Goal: Information Seeking & Learning: Learn about a topic

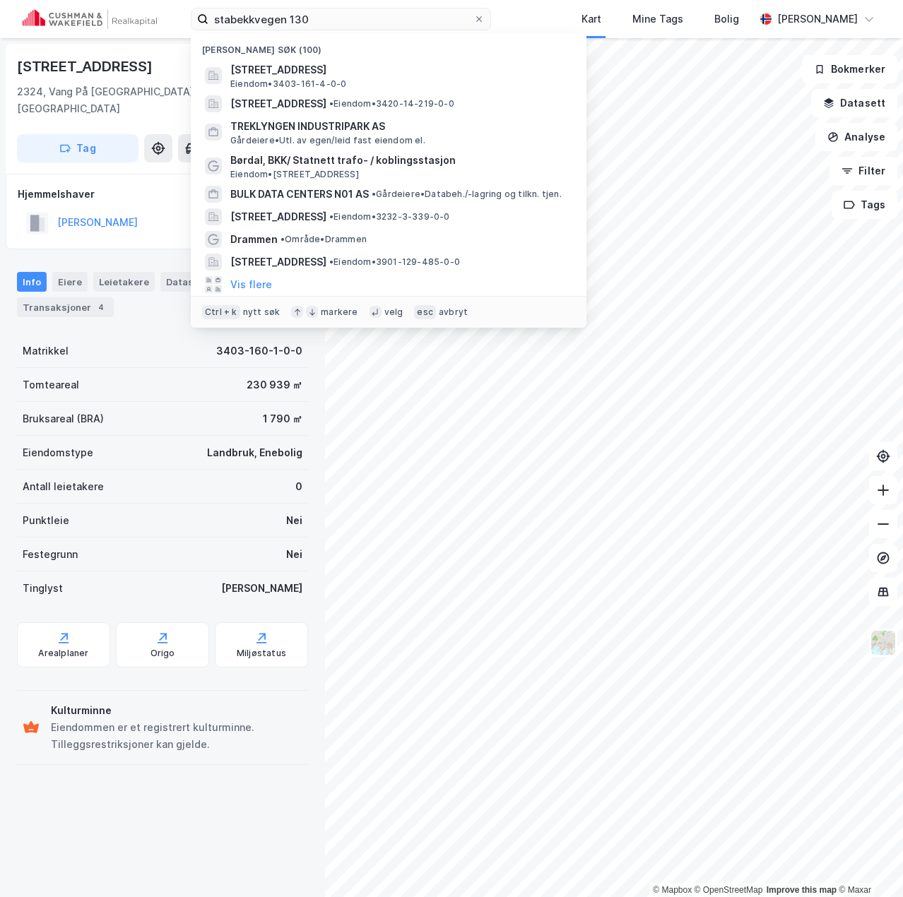
click at [0, 11] on html "stabekkvegen 130 Nylige søk (100) [STREET_ADDRESS], HAMAR Eiendom • 3403-161-4-…" at bounding box center [451, 448] width 903 height 897
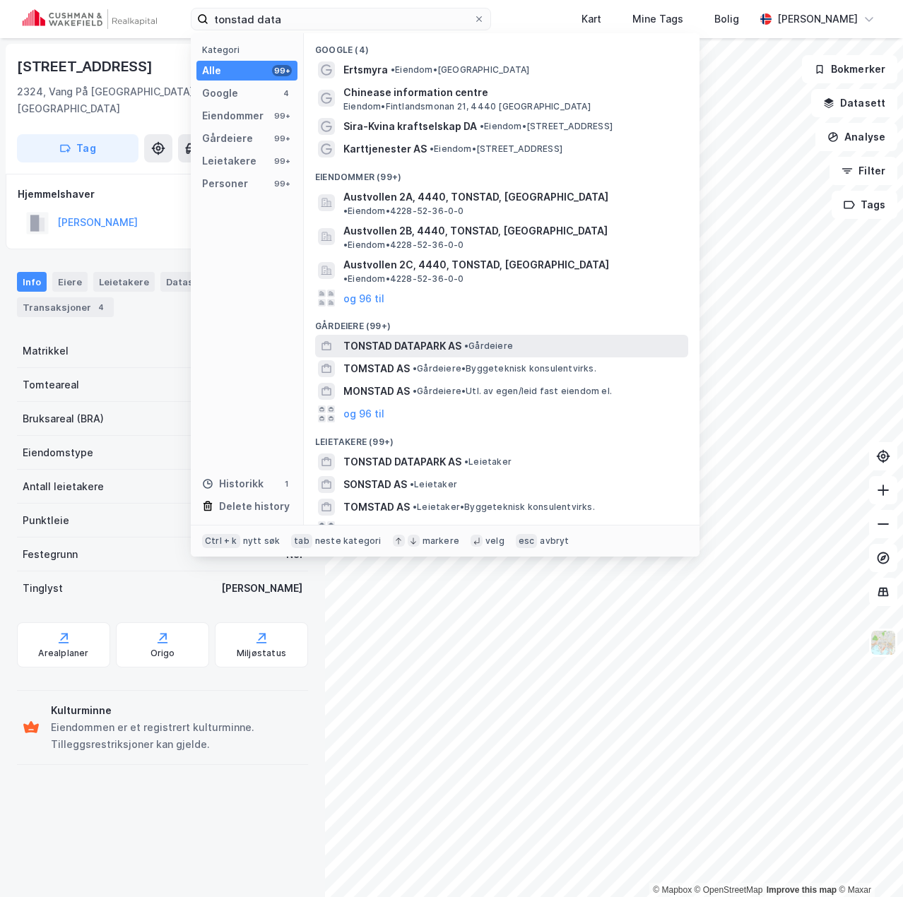
click at [360, 338] on span "TONSTAD DATAPARK AS" at bounding box center [402, 346] width 118 height 17
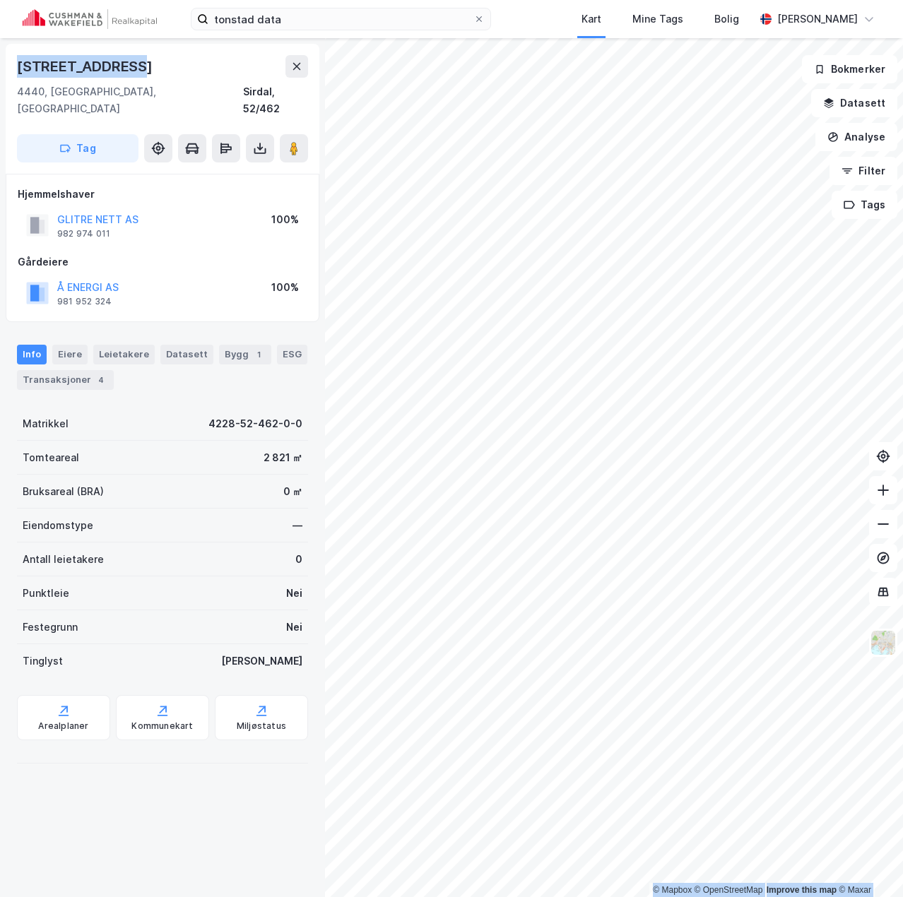
drag, startPoint x: 143, startPoint y: 61, endPoint x: -30, endPoint y: 59, distance: 173.0
click at [0, 59] on html "tonstad data Kart Mine Tags Bolig [PERSON_NAME] © Mapbox © OpenStreetMap Improv…" at bounding box center [451, 448] width 903 height 897
copy div "© Mapbox © OpenStreetMap Improve this map © [STREET_ADDRESS]"
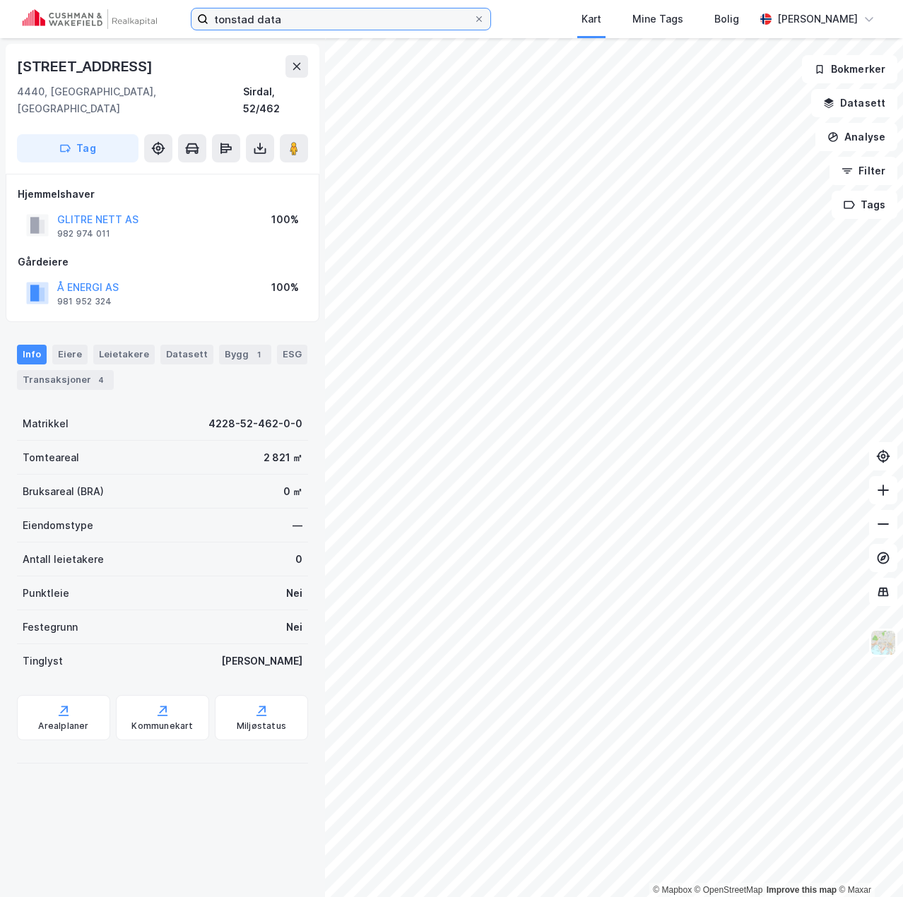
drag, startPoint x: 112, startPoint y: 23, endPoint x: 34, endPoint y: 27, distance: 78.5
click at [52, 27] on div "tonstad data Kart Mine Tags Bolig [PERSON_NAME]" at bounding box center [451, 19] width 903 height 38
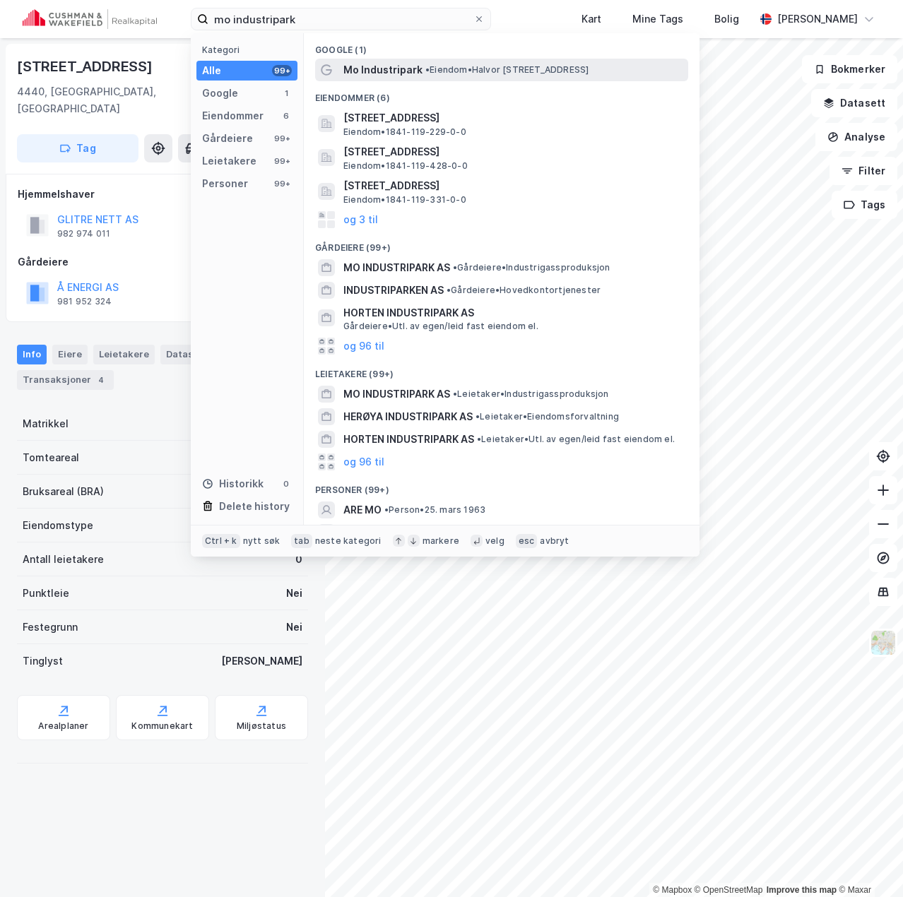
click at [378, 76] on span "Mo Industripark" at bounding box center [382, 69] width 79 height 17
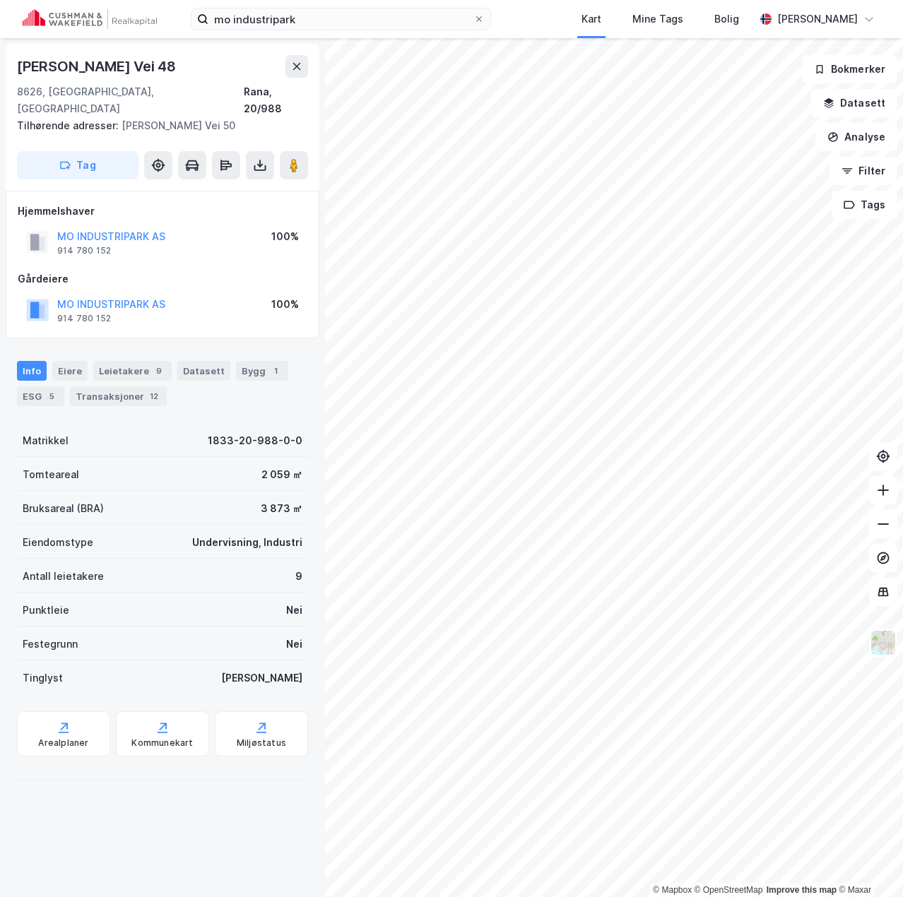
drag, startPoint x: 196, startPoint y: 66, endPoint x: -7, endPoint y: 62, distance: 202.7
click at [0, 62] on html "mo industripark Kart Mine Tags Bolig [PERSON_NAME] © Mapbox © OpenStreetMap Imp…" at bounding box center [451, 448] width 903 height 897
copy div "© Mapbox © OpenStreetMap Improve this map © Maxar [STREET_ADDRESS]"
drag, startPoint x: 226, startPoint y: 15, endPoint x: 96, endPoint y: 23, distance: 130.2
click at [96, 23] on div "mo industripark Kart Mine Tags Bolig [PERSON_NAME]" at bounding box center [451, 19] width 903 height 38
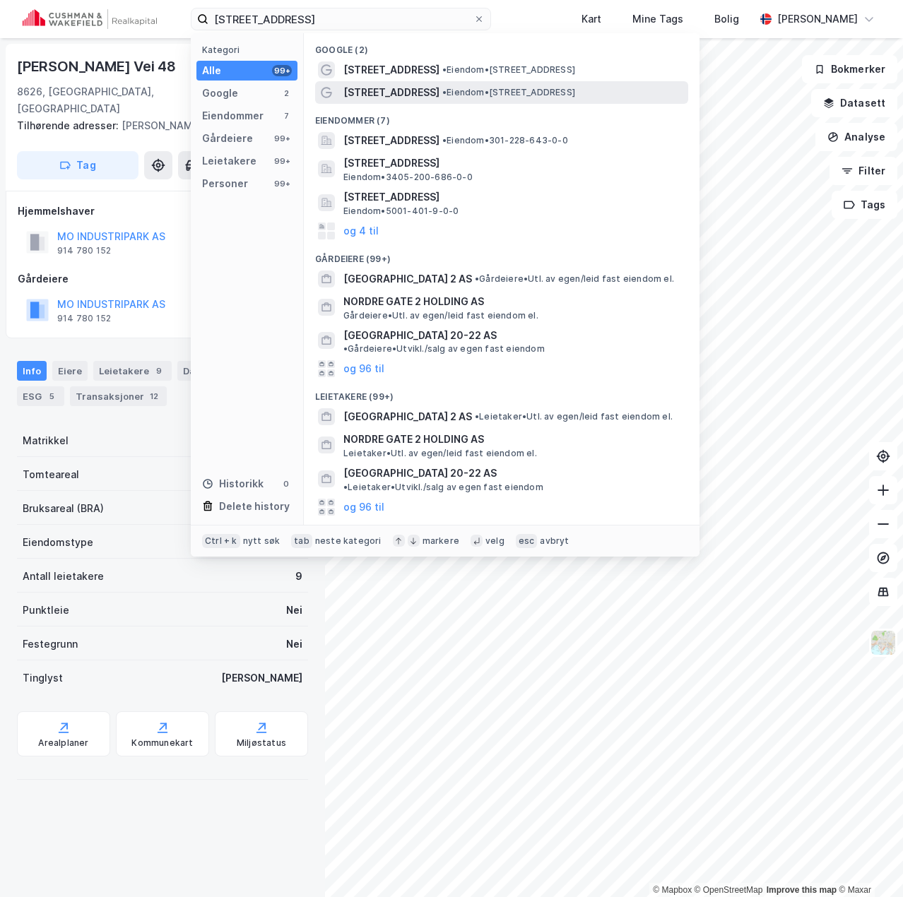
click at [442, 96] on span "• Eiendom • [STREET_ADDRESS]" at bounding box center [508, 92] width 133 height 11
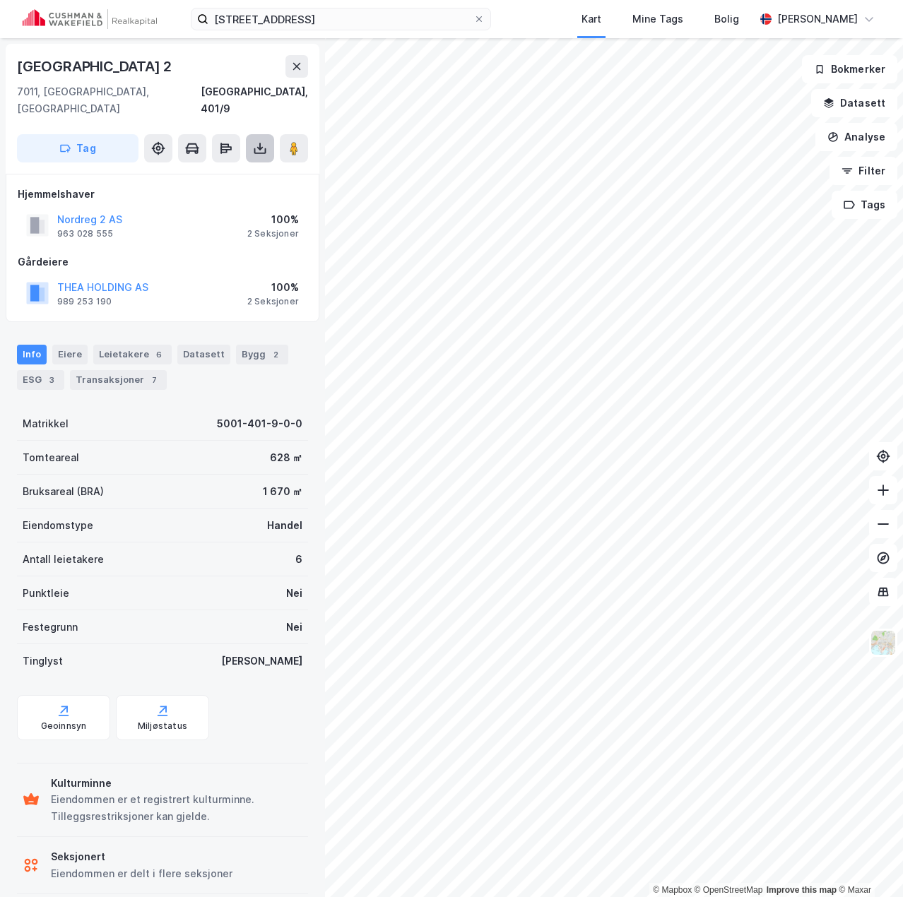
click at [254, 148] on icon at bounding box center [260, 151] width 12 height 6
click at [217, 171] on div "Last ned grunnbok" at bounding box center [190, 176] width 82 height 11
click at [189, 82] on div "[STREET_ADDRESS]" at bounding box center [162, 86] width 291 height 62
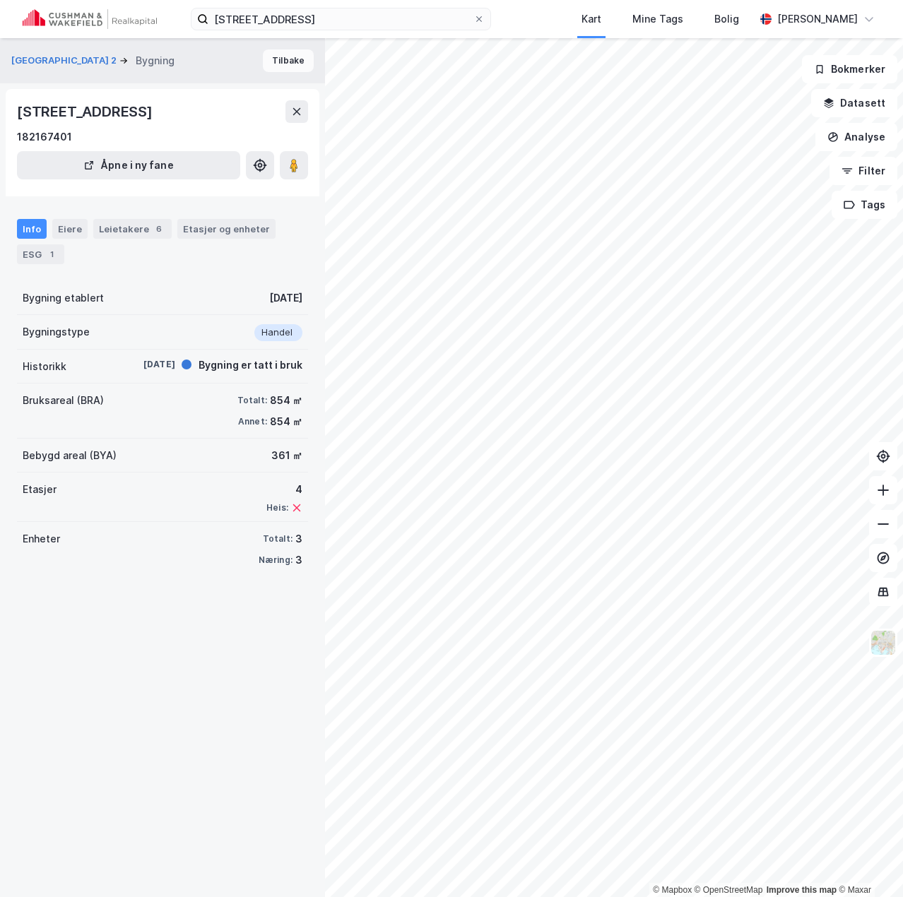
click at [291, 54] on button "Tilbake" at bounding box center [288, 60] width 51 height 23
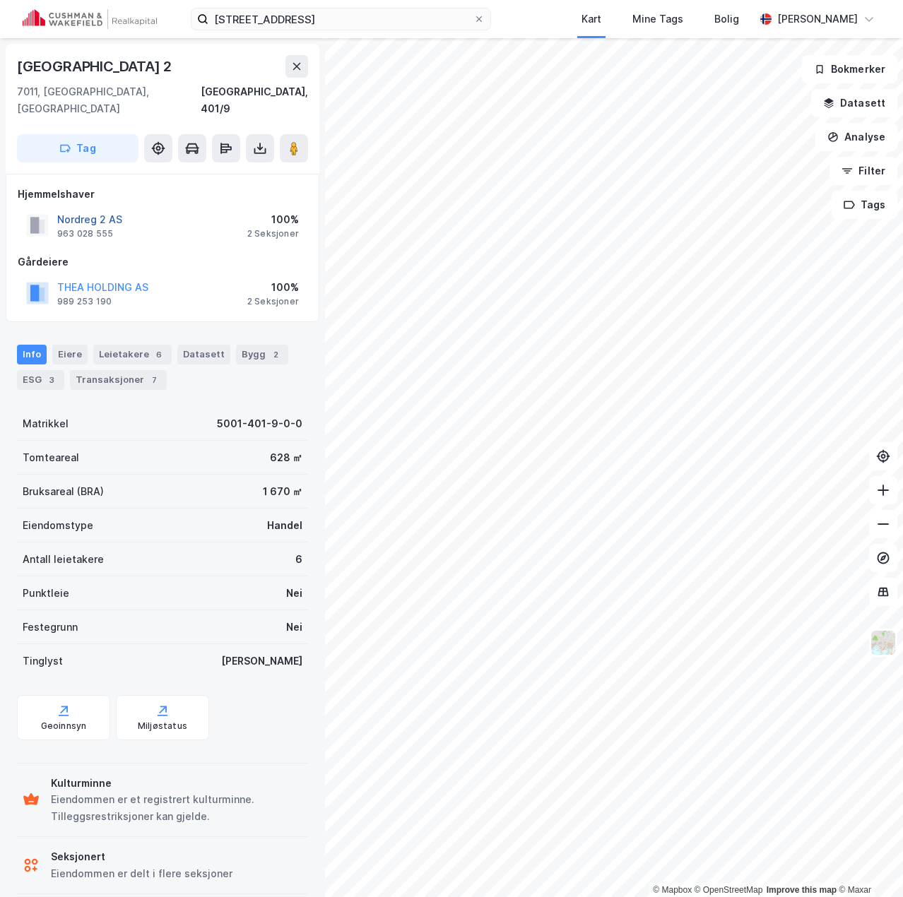
click at [0, 0] on button "Nordreg 2 AS" at bounding box center [0, 0] width 0 height 0
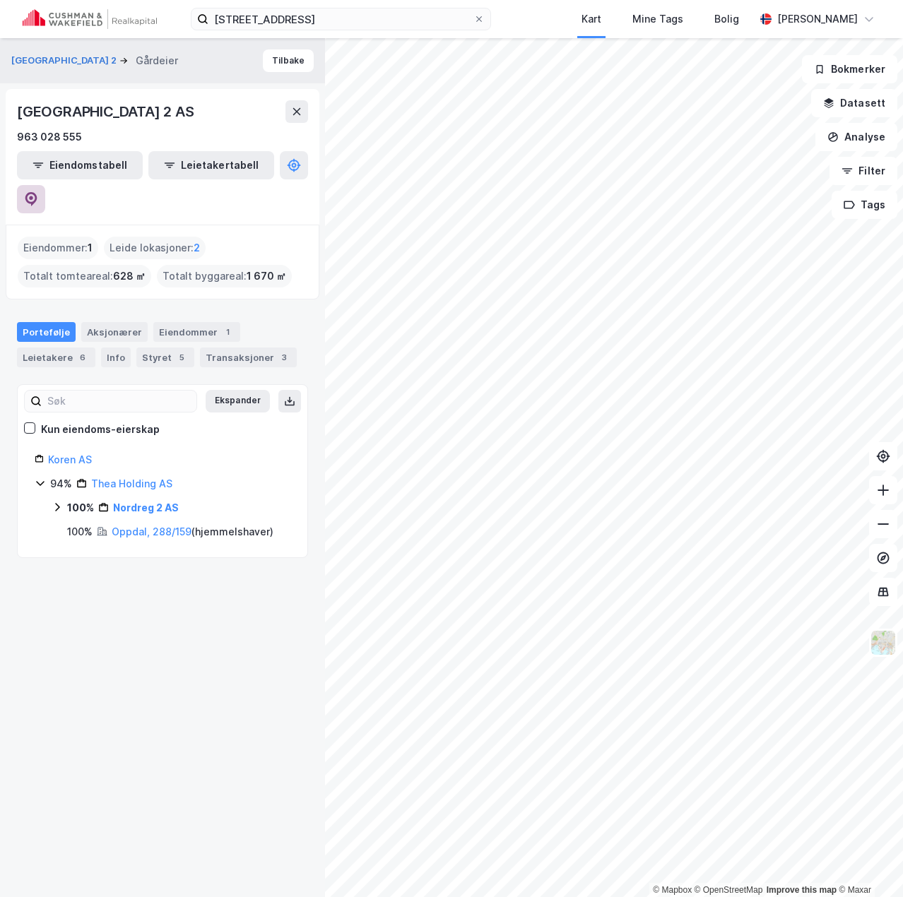
click at [38, 192] on icon at bounding box center [31, 199] width 14 height 14
click at [58, 501] on icon at bounding box center [57, 506] width 11 height 11
click at [73, 525] on icon at bounding box center [74, 530] width 11 height 11
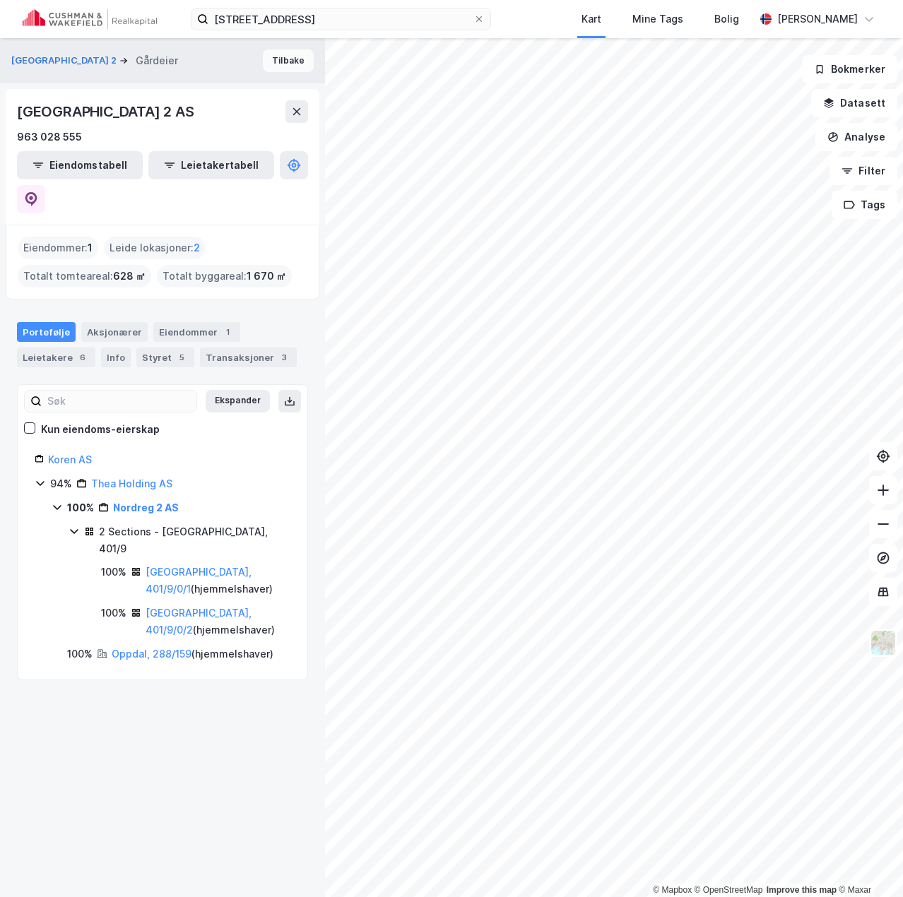
click at [266, 66] on button "Tilbake" at bounding box center [288, 60] width 51 height 23
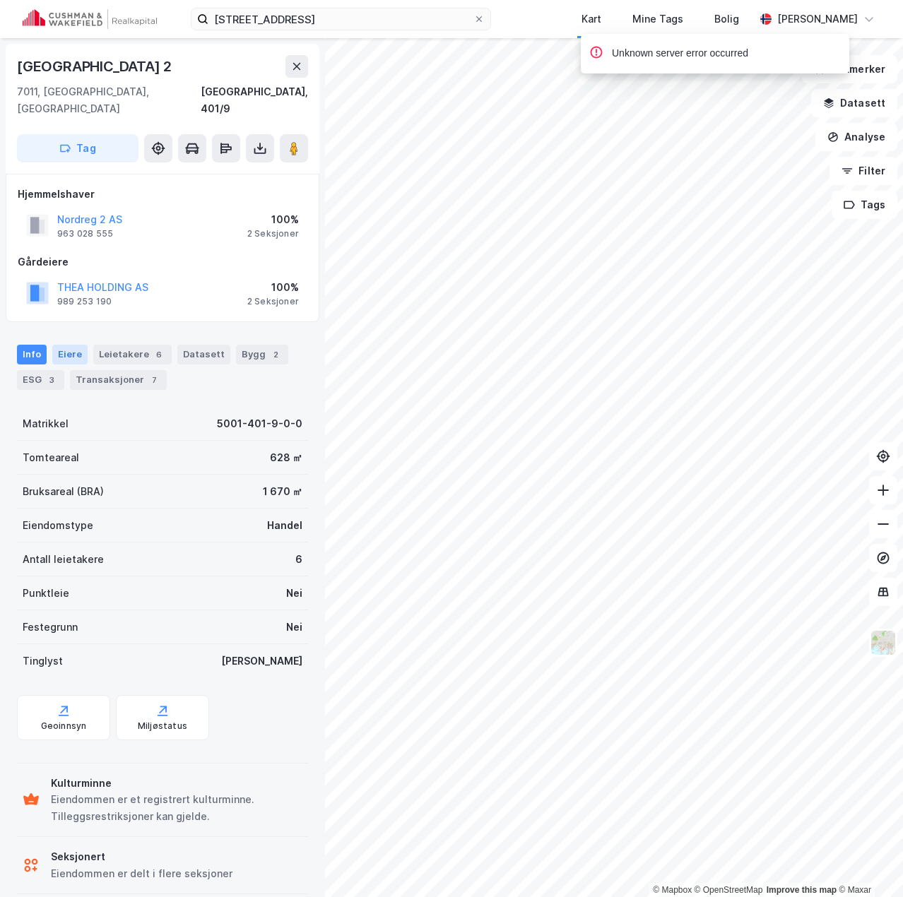
click at [66, 345] on div "Eiere" at bounding box center [69, 355] width 35 height 20
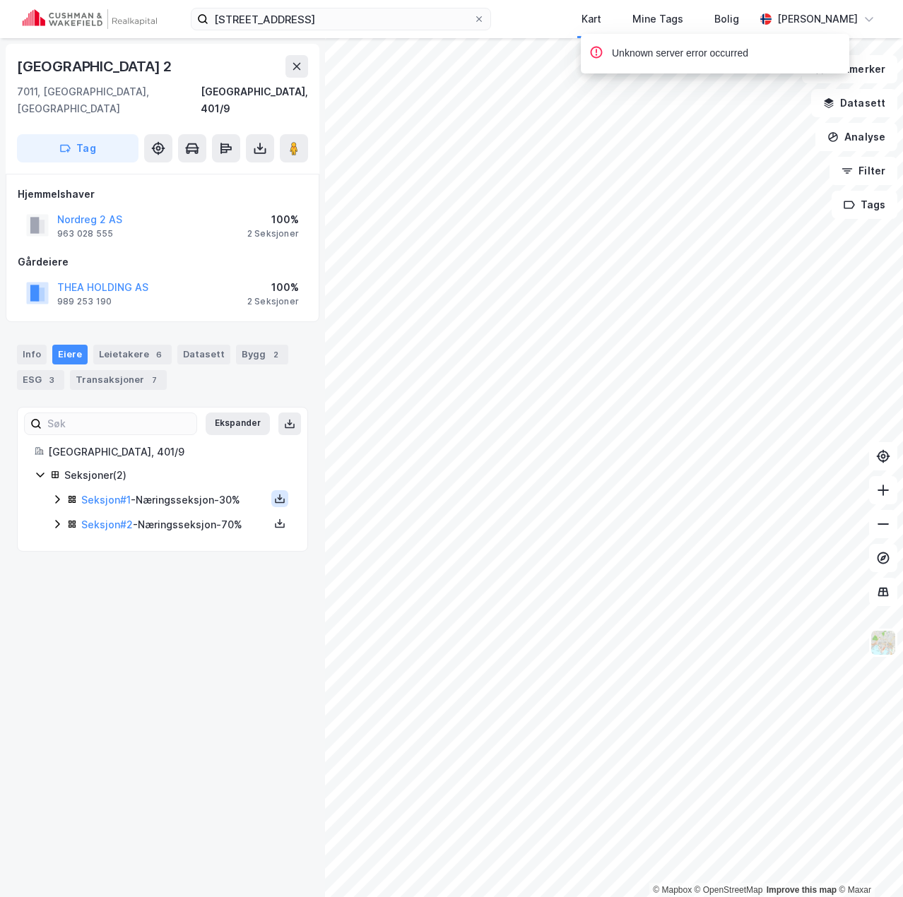
click at [274, 493] on icon at bounding box center [279, 498] width 11 height 11
click at [247, 588] on div "[GEOGRAPHIC_DATA], 401/9 Tag Hjemmelshaver Nordreg 2 AS 963 028 555 100% 2 Seks…" at bounding box center [162, 467] width 325 height 859
click at [274, 518] on icon at bounding box center [279, 523] width 11 height 11
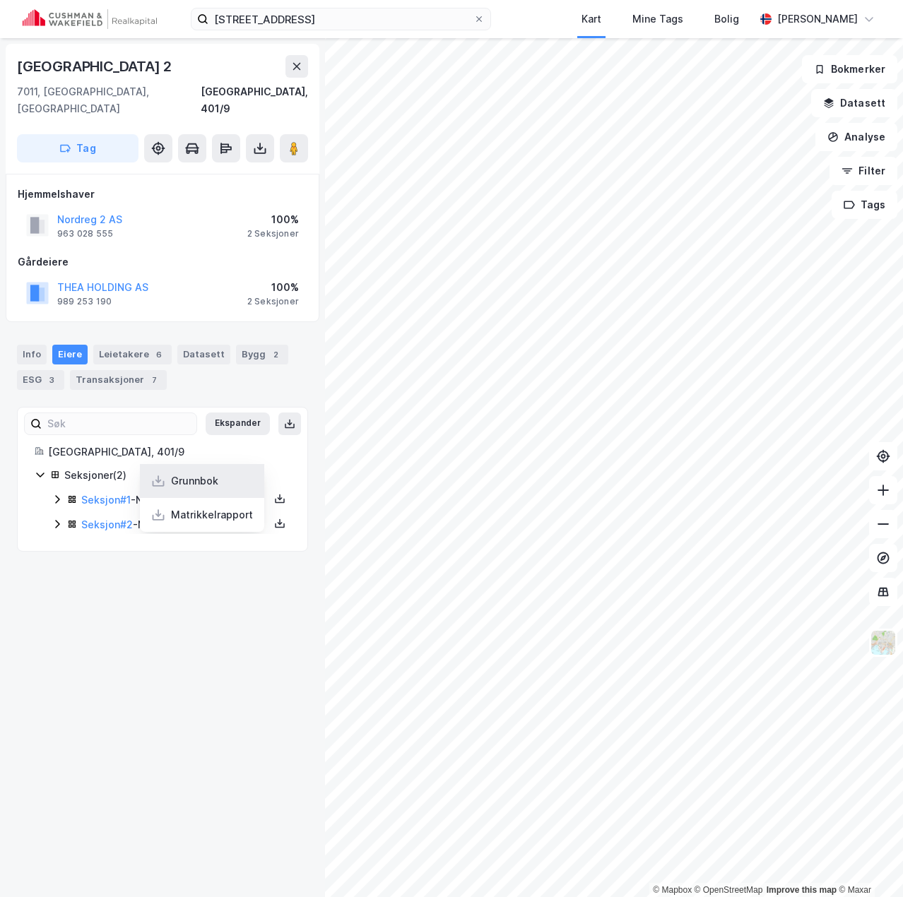
click at [201, 472] on div "Grunnbok" at bounding box center [194, 480] width 47 height 17
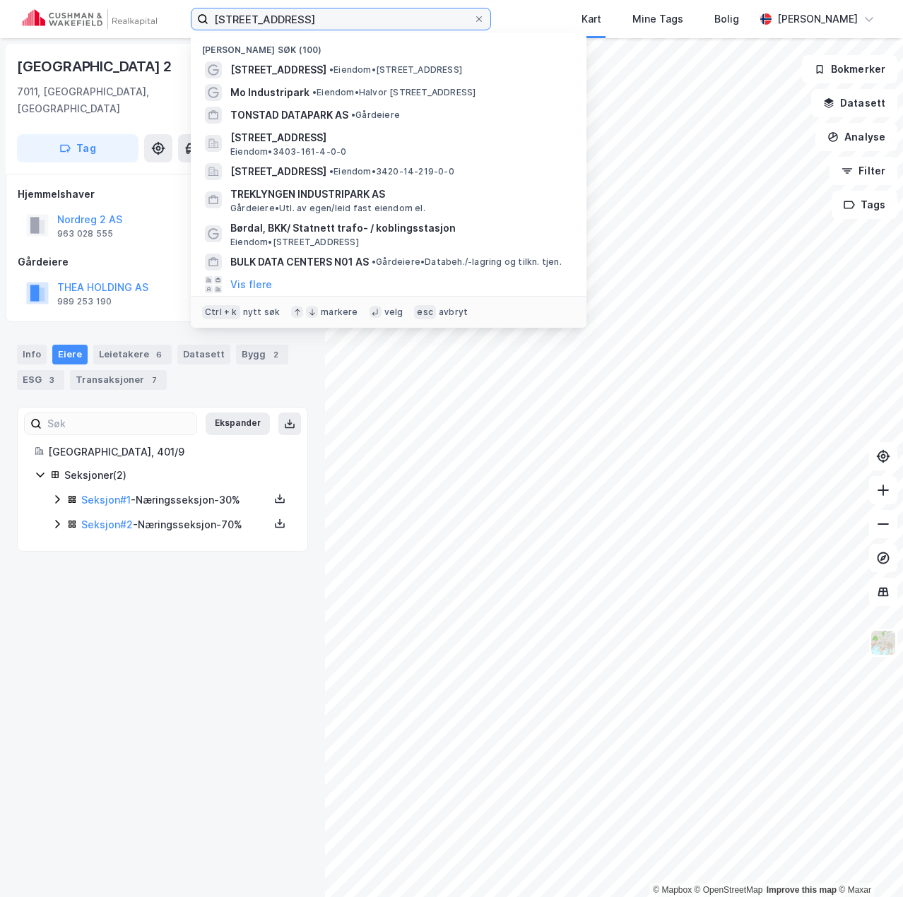
drag, startPoint x: 284, startPoint y: 19, endPoint x: 89, endPoint y: 26, distance: 195.1
click at [89, 26] on div "[STREET_ADDRESS] (100) [STREET_ADDRESS] • Eiendom • [STREET_ADDRESS] • Eiendom …" at bounding box center [451, 19] width 903 height 38
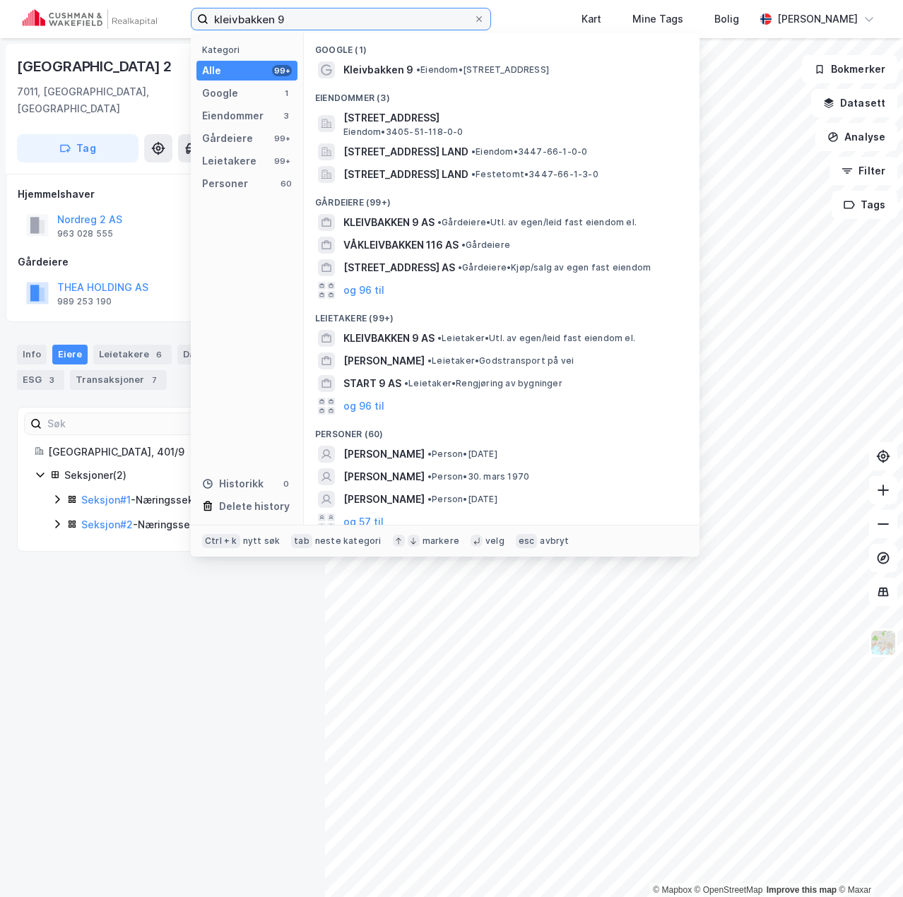
type input "kleivbakken 9"
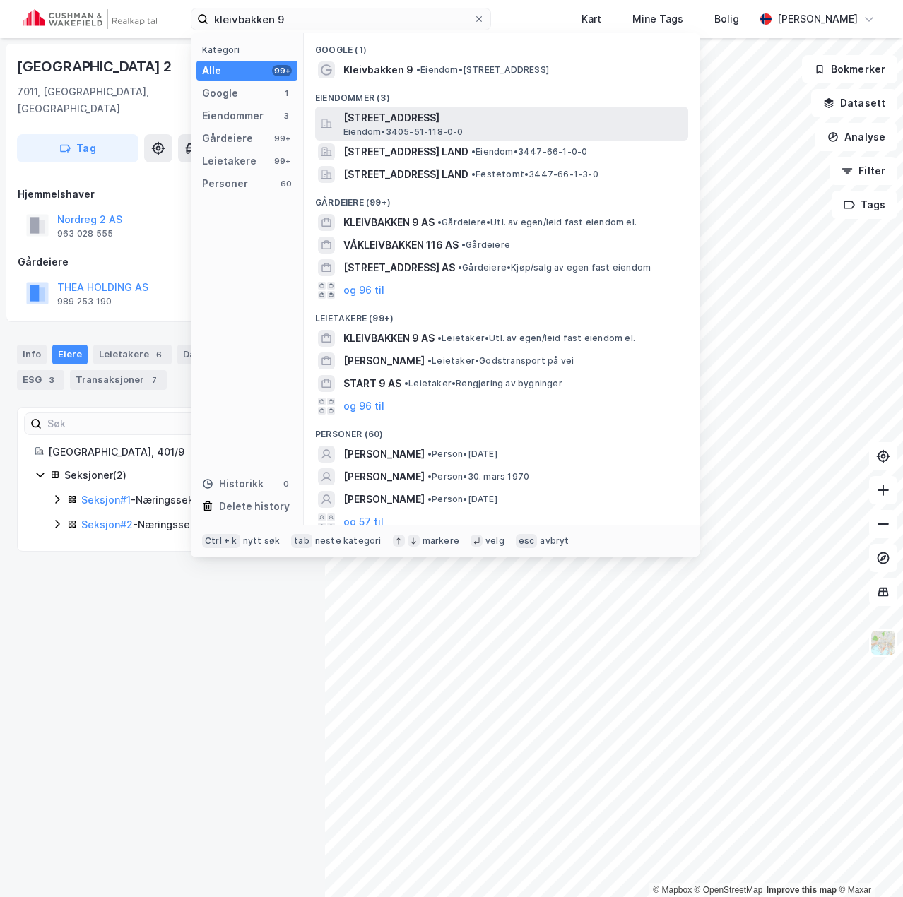
click at [419, 124] on span "[STREET_ADDRESS]" at bounding box center [512, 117] width 339 height 17
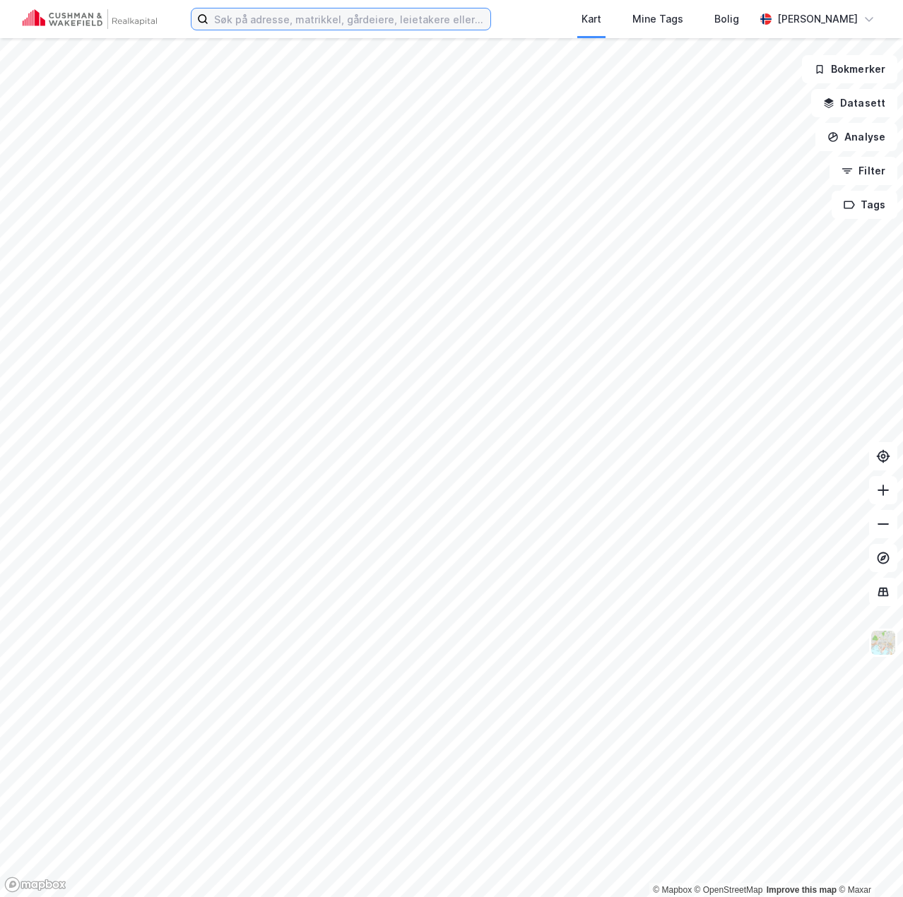
click at [314, 18] on input at bounding box center [349, 18] width 282 height 21
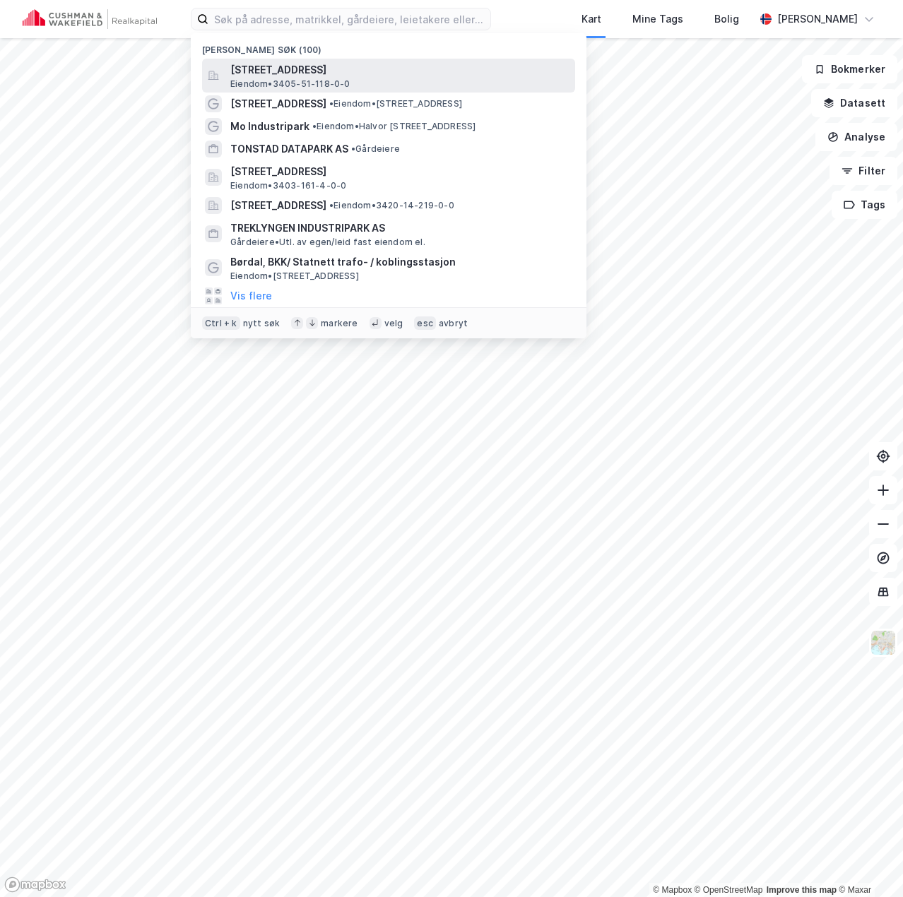
click at [320, 71] on span "[STREET_ADDRESS]" at bounding box center [399, 69] width 339 height 17
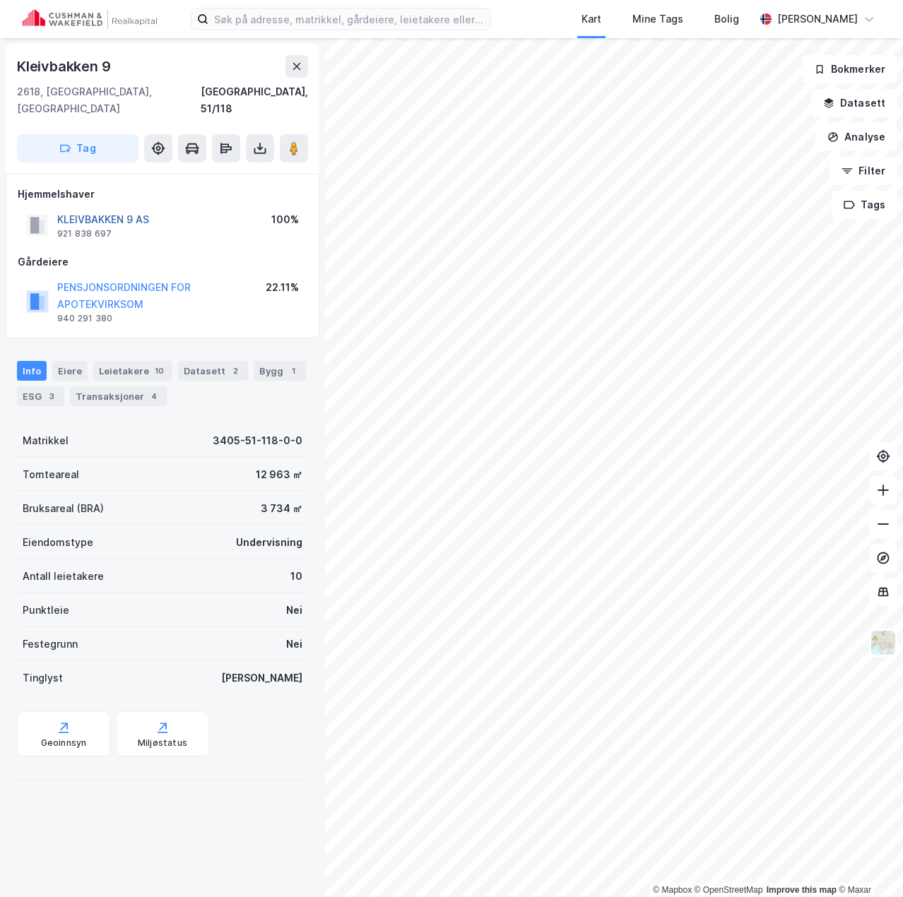
click at [0, 0] on button "KLEIVBAKKEN 9 AS" at bounding box center [0, 0] width 0 height 0
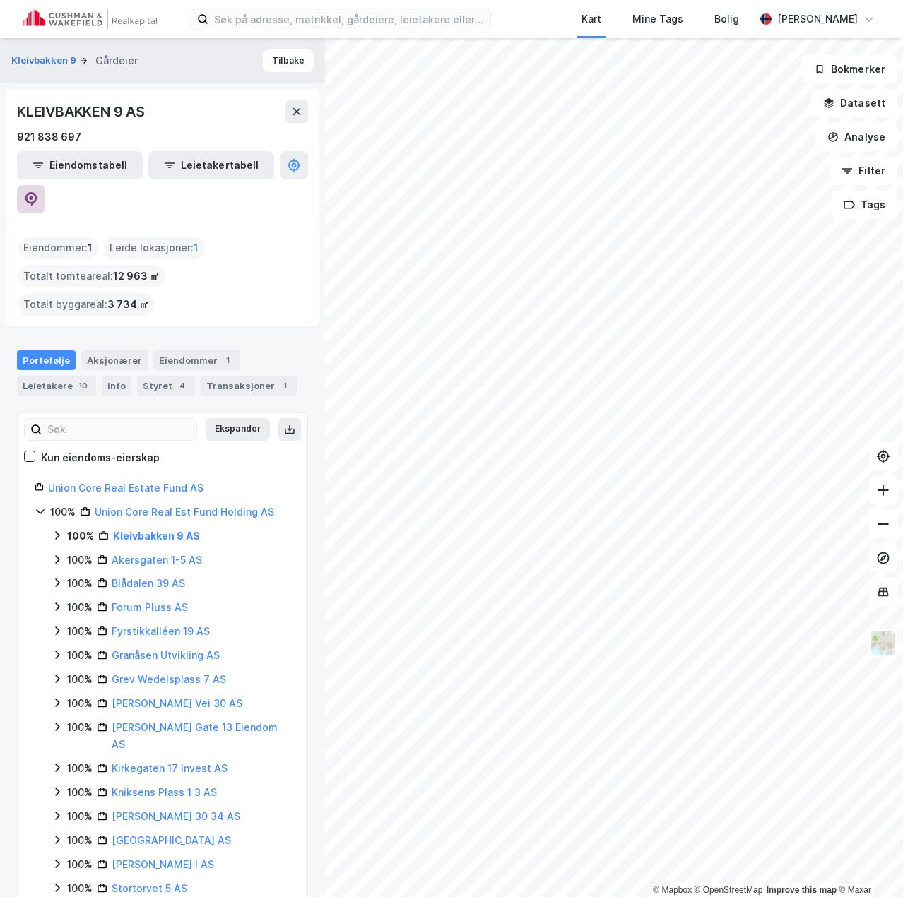
click at [38, 192] on icon at bounding box center [31, 199] width 14 height 14
click at [292, 61] on button "Tilbake" at bounding box center [288, 60] width 51 height 23
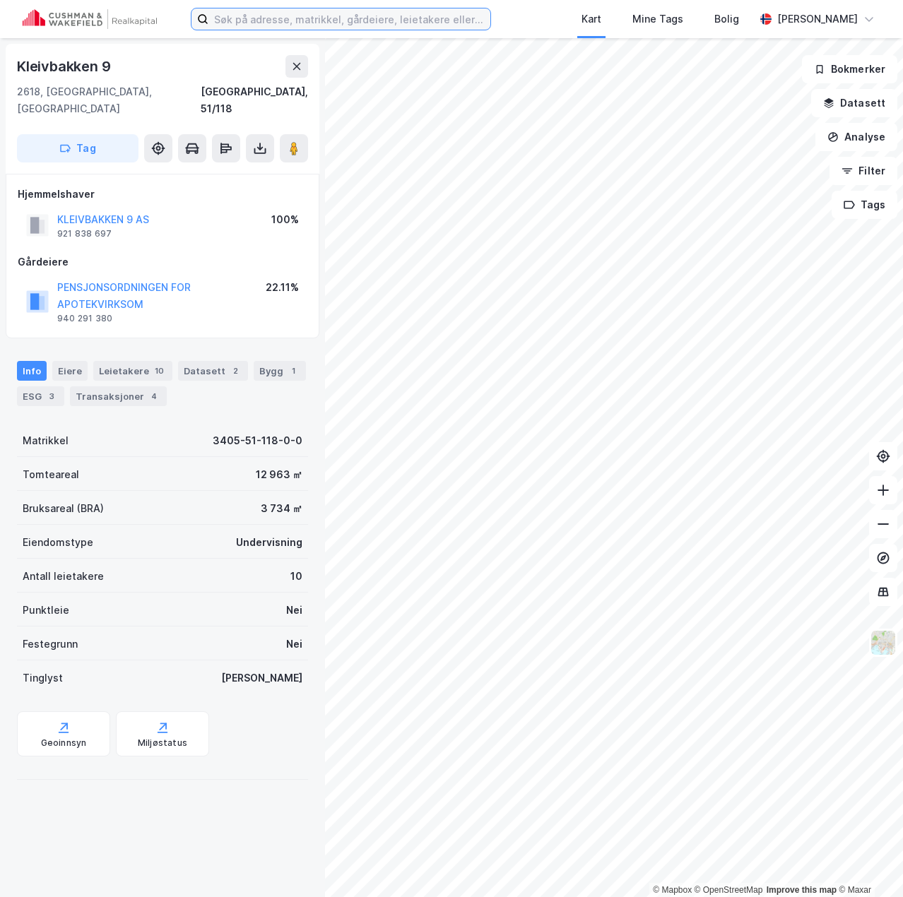
click at [364, 21] on input at bounding box center [349, 18] width 282 height 21
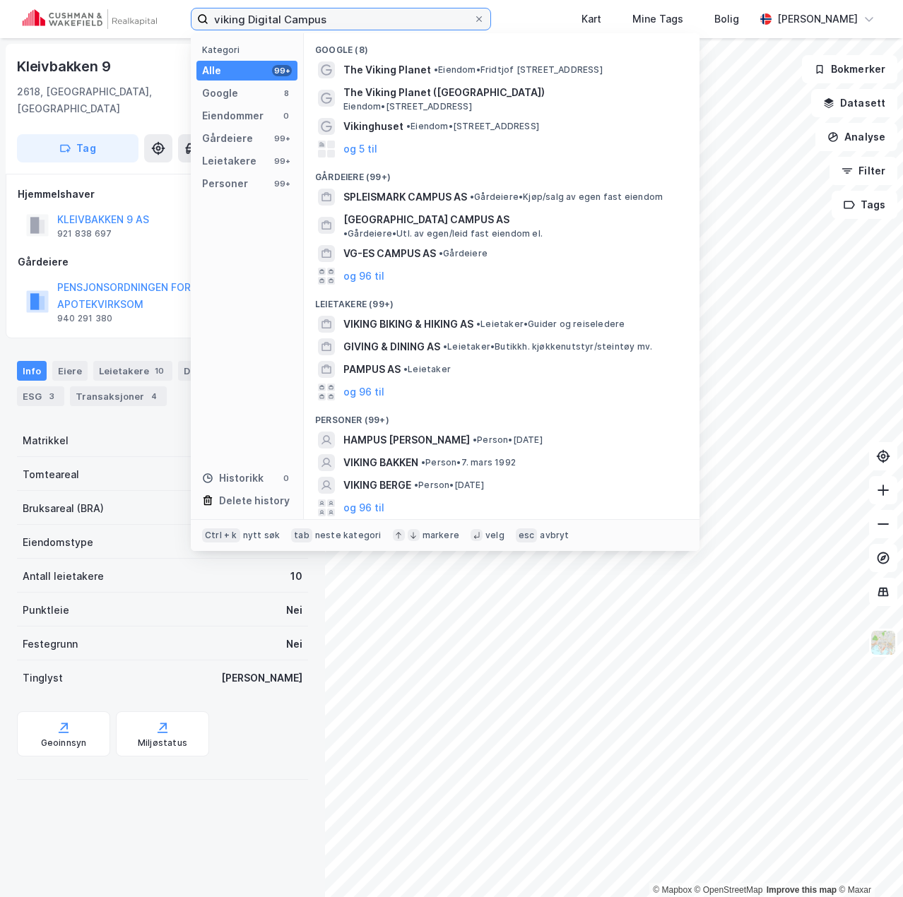
click at [218, 18] on input "viking Digital Campus" at bounding box center [340, 18] width 265 height 21
click at [421, 20] on input "Viking Digital Campus" at bounding box center [340, 18] width 265 height 21
drag, startPoint x: 421, startPoint y: 20, endPoint x: 151, endPoint y: 15, distance: 269.8
click at [151, 15] on div "Viking Digital Campus Kategori Alle 99+ Google 8 Eiendommer 0 Gårdeiere 99+ Lei…" at bounding box center [451, 19] width 903 height 38
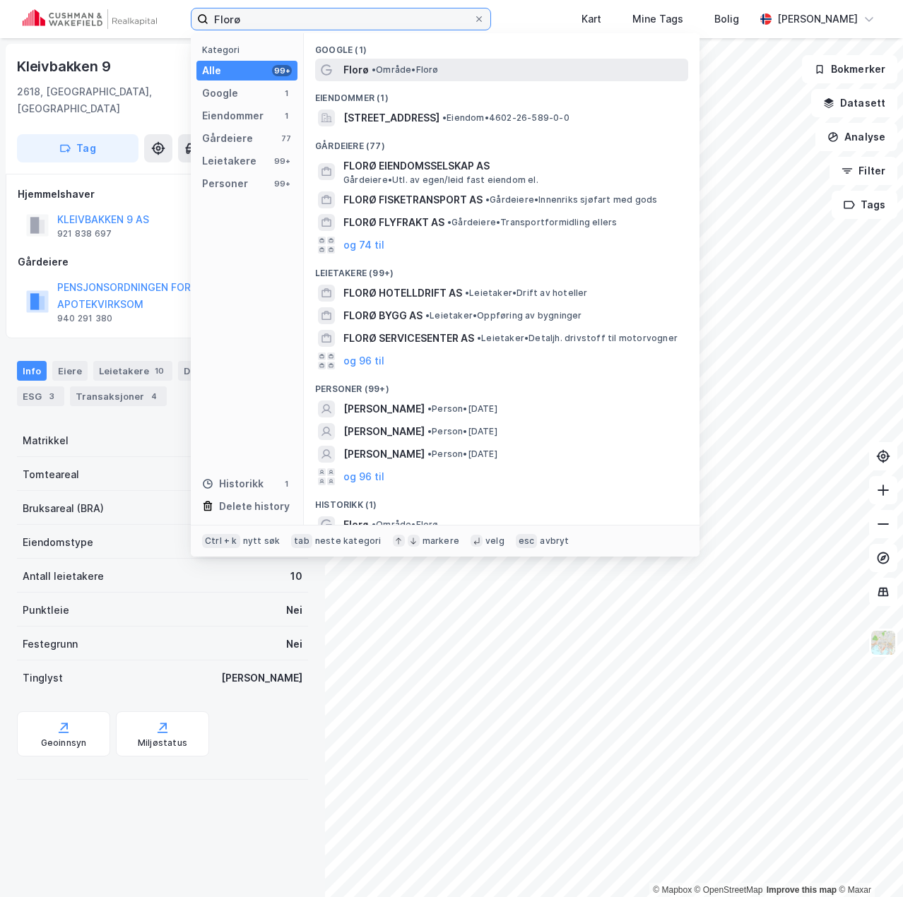
type input "Florø"
click at [427, 71] on span "• Område • Florø" at bounding box center [404, 69] width 67 height 11
